Goal: Find specific page/section: Find specific page/section

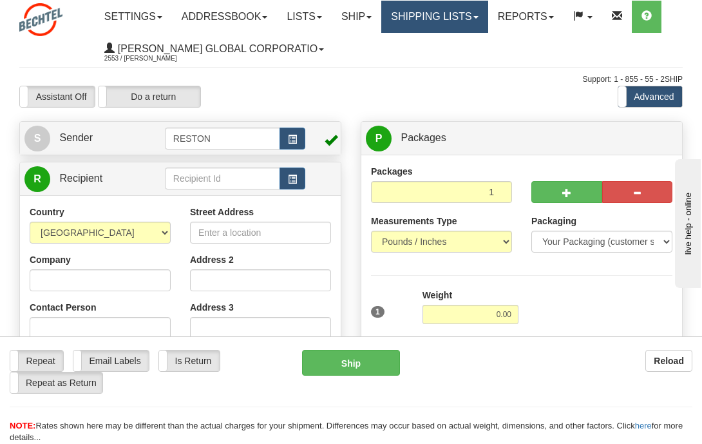
click at [484, 12] on link "Shipping lists" at bounding box center [434, 17] width 106 height 32
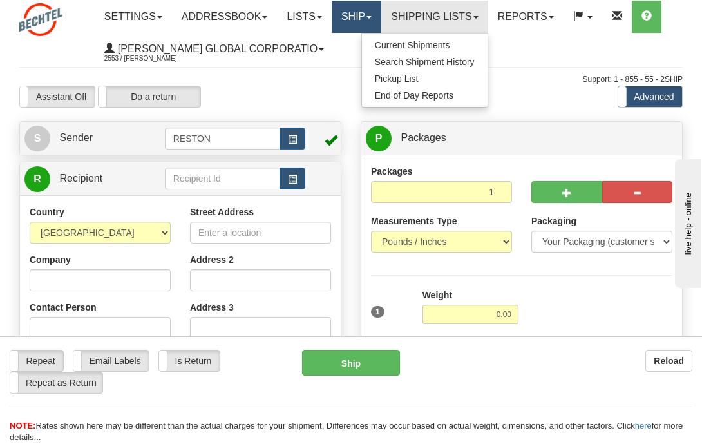
click at [379, 23] on link "Ship" at bounding box center [357, 17] width 50 height 32
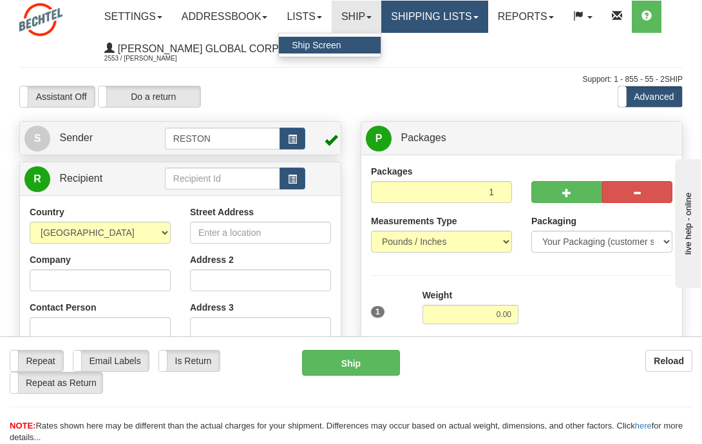
click at [419, 16] on link "Shipping lists" at bounding box center [434, 17] width 106 height 32
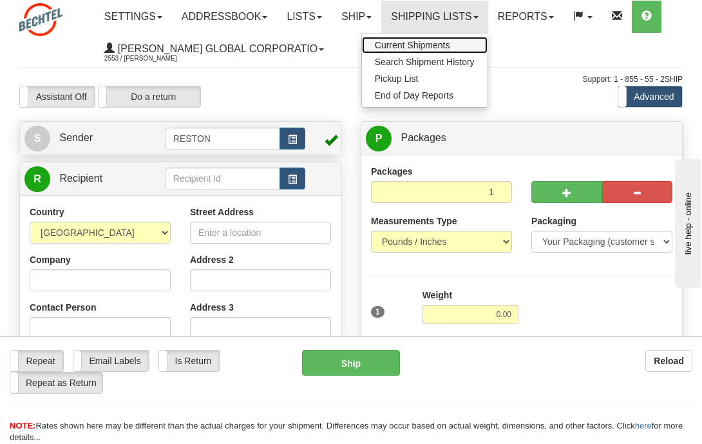
click at [415, 44] on span "Current Shipments" at bounding box center [412, 45] width 75 height 10
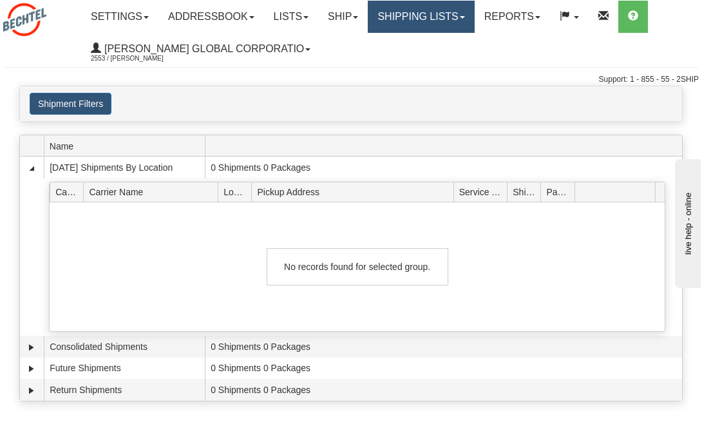
click at [473, 21] on link "Shipping lists" at bounding box center [421, 17] width 106 height 32
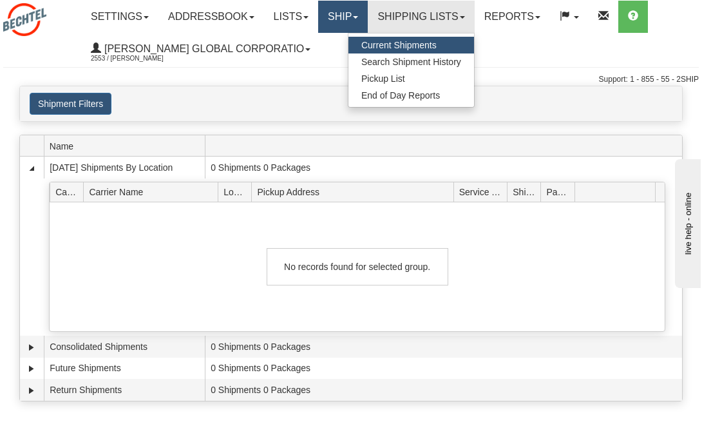
click at [347, 13] on link "Ship" at bounding box center [343, 17] width 50 height 32
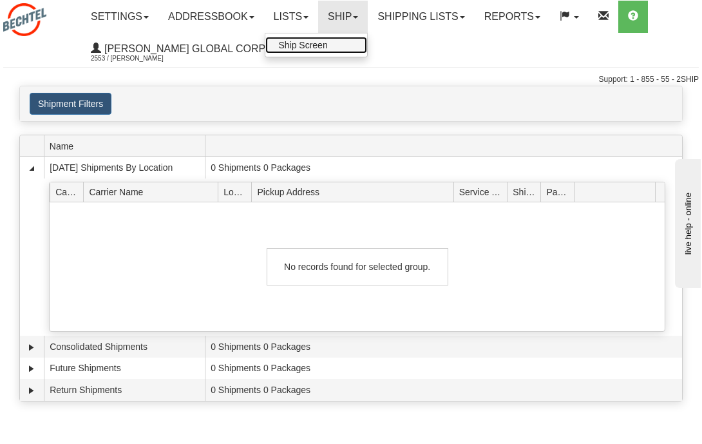
click at [327, 45] on span "Ship Screen" at bounding box center [302, 45] width 49 height 10
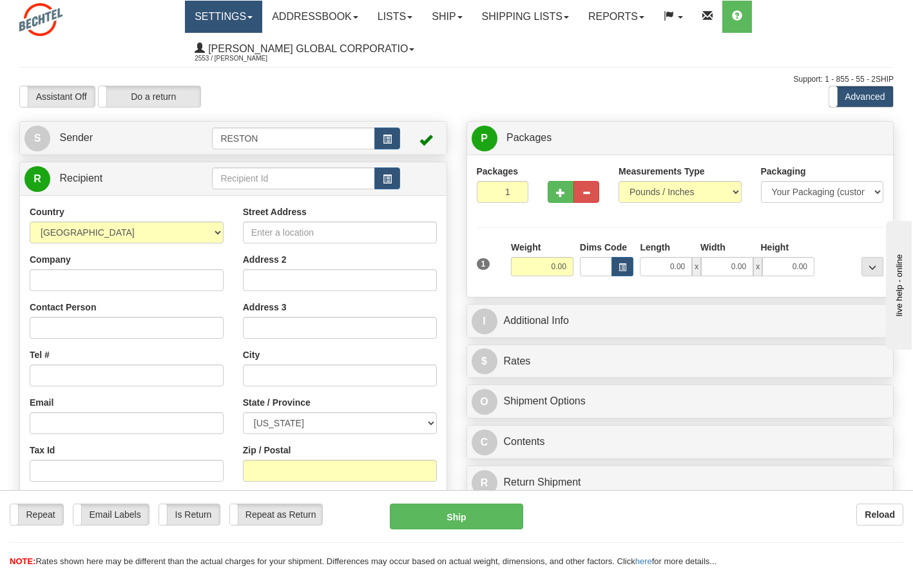
click at [227, 12] on link "Settings" at bounding box center [223, 17] width 77 height 32
click at [312, 24] on link "Addressbook" at bounding box center [315, 17] width 106 height 32
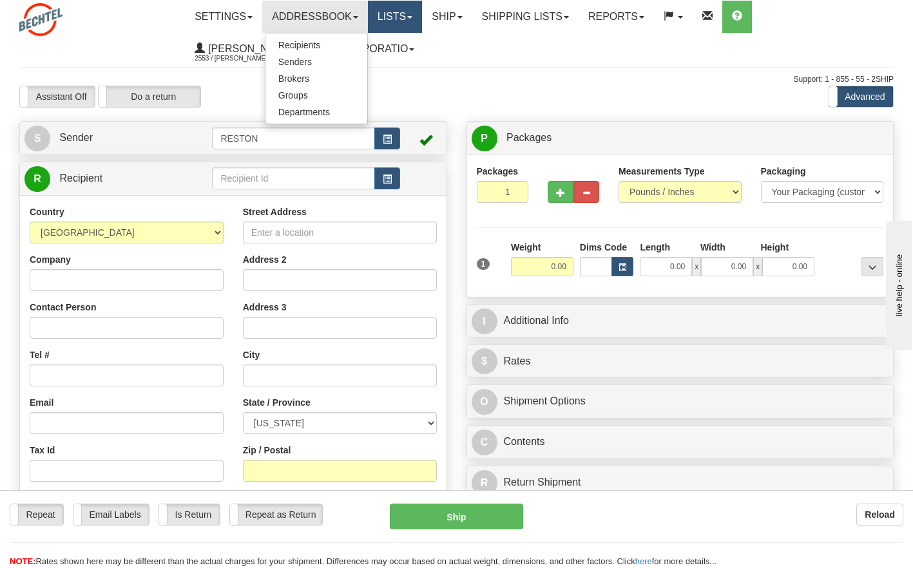
click at [388, 18] on link "Lists" at bounding box center [395, 17] width 54 height 32
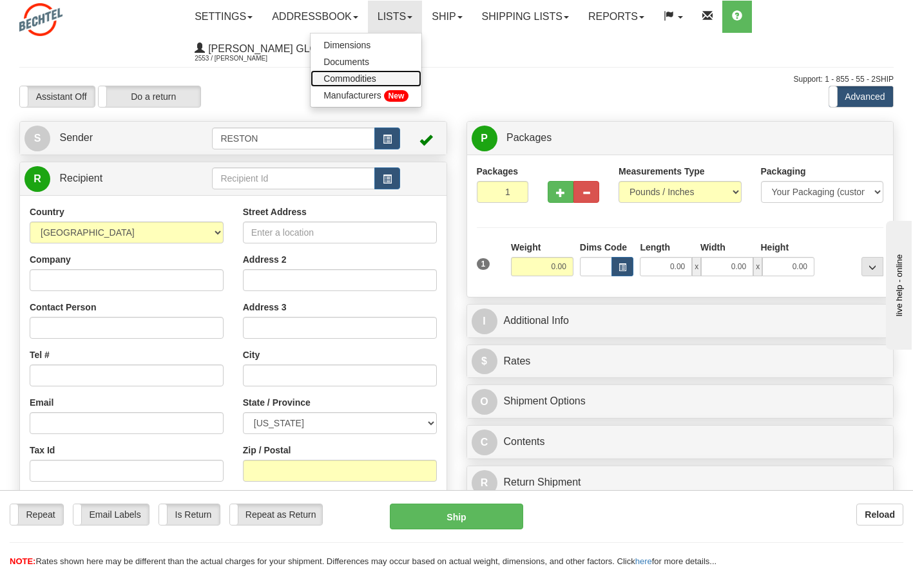
click at [348, 79] on span "Commodities" at bounding box center [349, 78] width 53 height 10
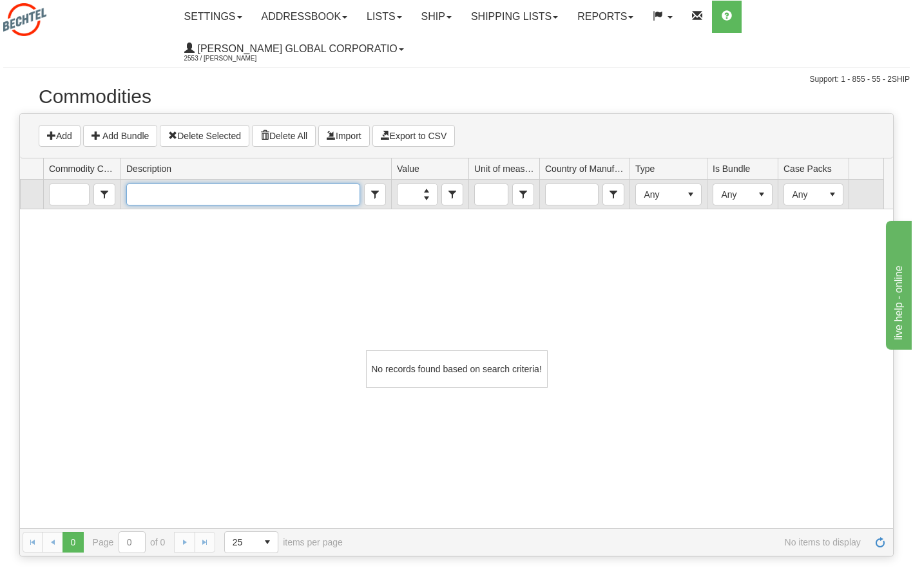
click at [217, 193] on input "Description" at bounding box center [243, 194] width 232 height 21
type input "C"
